Goal: Information Seeking & Learning: Find specific page/section

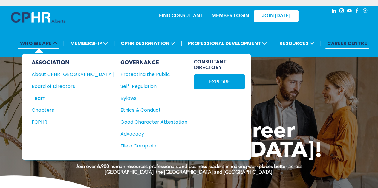
click at [56, 42] on icon at bounding box center [55, 43] width 5 height 5
drag, startPoint x: 41, startPoint y: 98, endPoint x: 44, endPoint y: 99, distance: 3.0
click at [41, 99] on div "Team" at bounding box center [69, 98] width 74 height 7
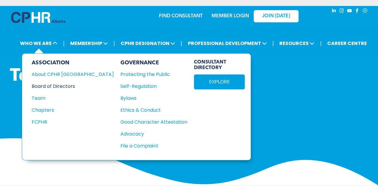
click at [47, 86] on div "Board of Directors" at bounding box center [69, 86] width 74 height 7
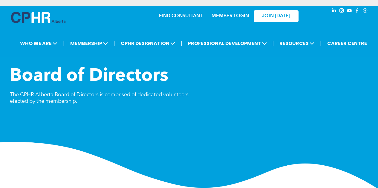
drag, startPoint x: 273, startPoint y: 72, endPoint x: 240, endPoint y: 76, distance: 33.4
click at [240, 76] on h1 "Board of Directors" at bounding box center [144, 76] width 269 height 21
